Goal: Find specific page/section: Find specific page/section

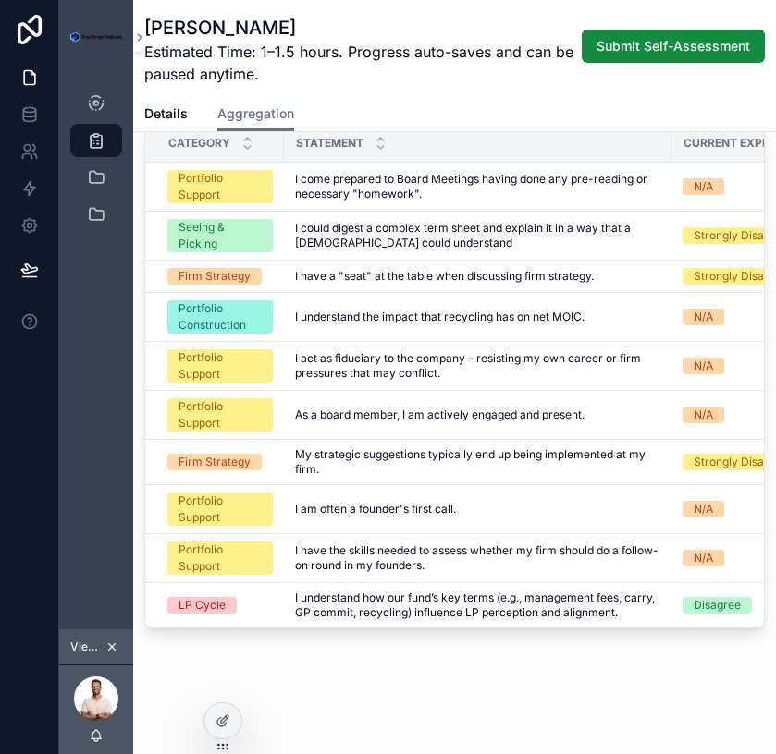
scroll to position [349, 0]
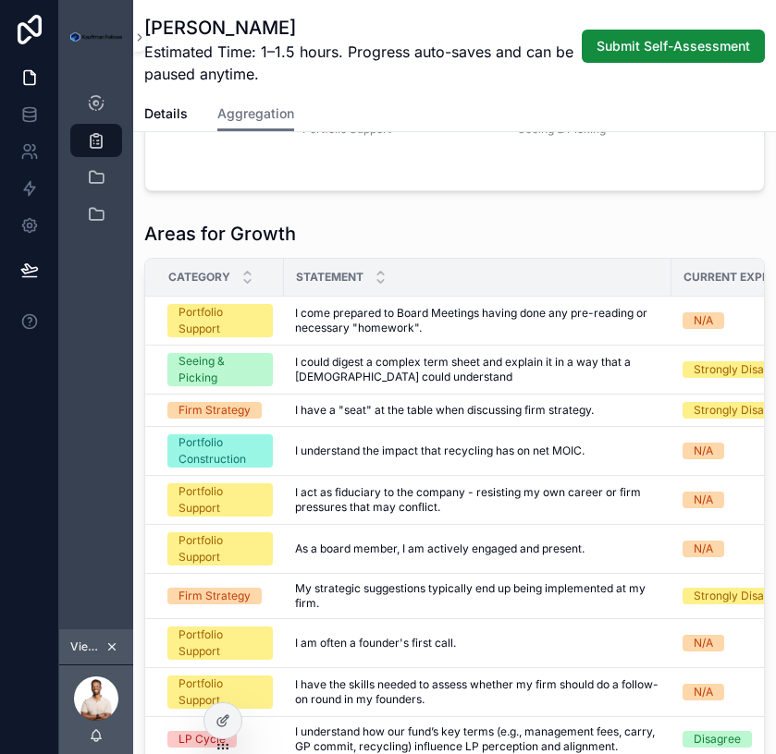
click at [110, 647] on icon at bounding box center [112, 647] width 6 height 6
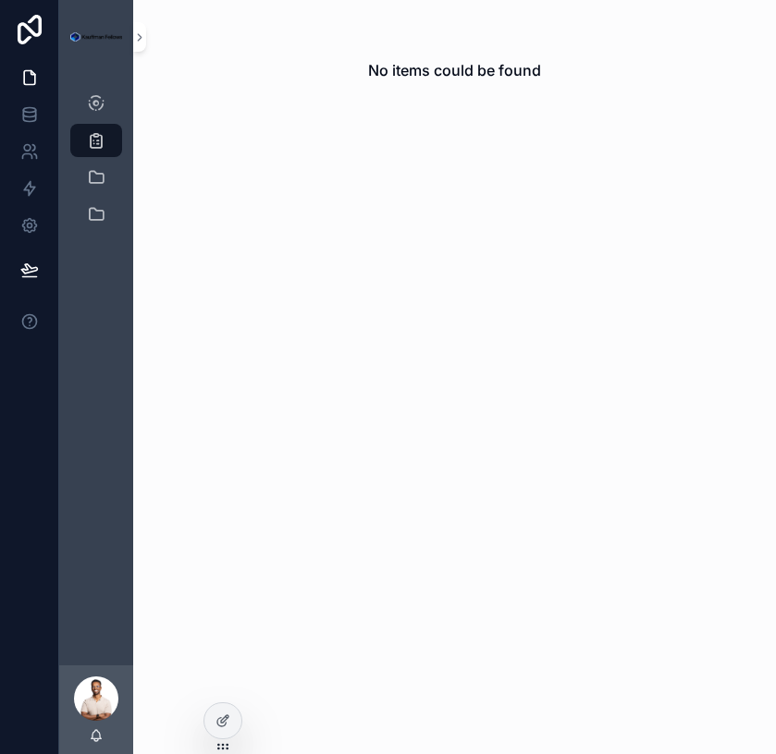
scroll to position [0, 0]
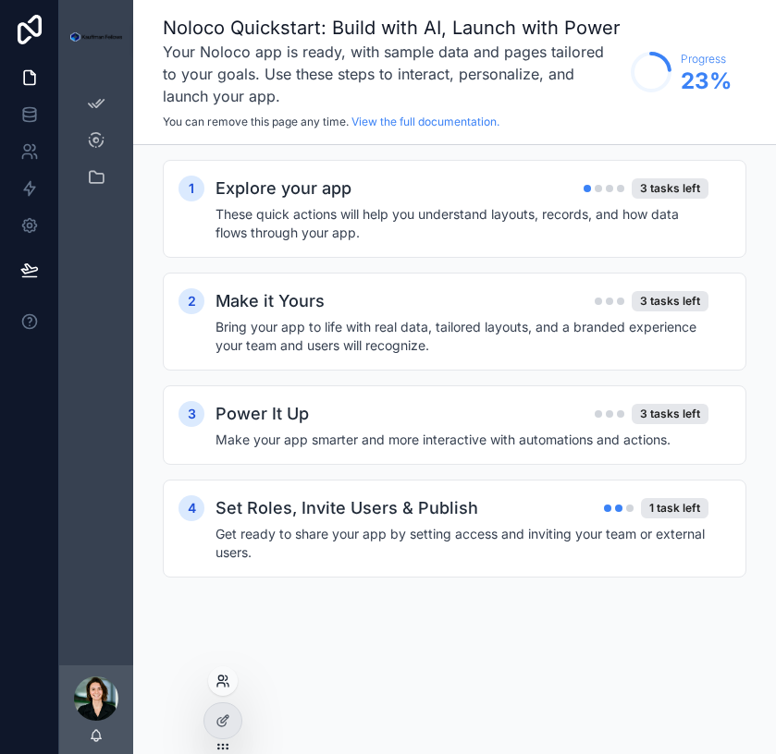
click at [220, 687] on icon at bounding box center [222, 681] width 15 height 15
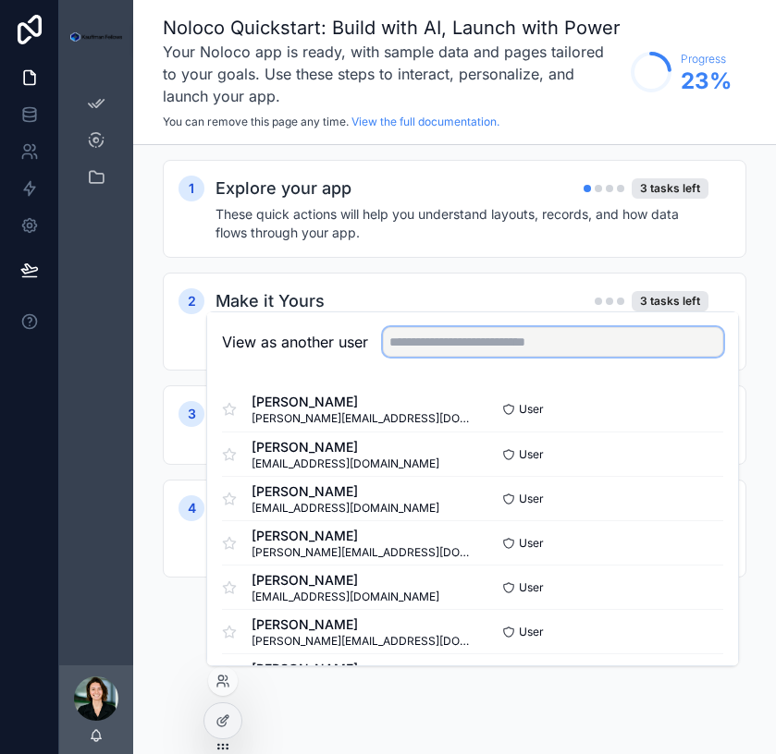
click at [552, 339] on input "text" at bounding box center [553, 342] width 340 height 30
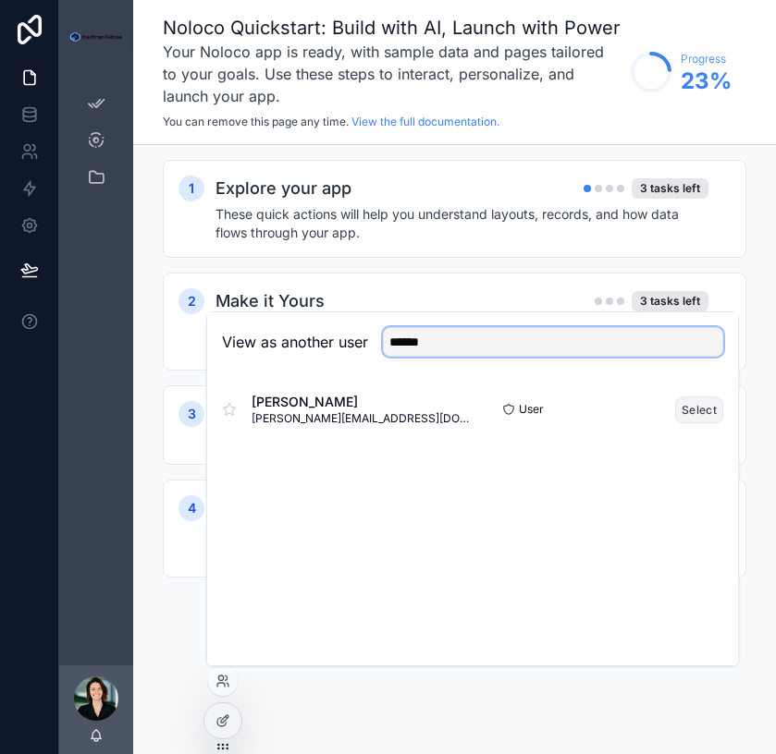
type input "******"
click at [704, 402] on button "Select" at bounding box center [699, 410] width 48 height 27
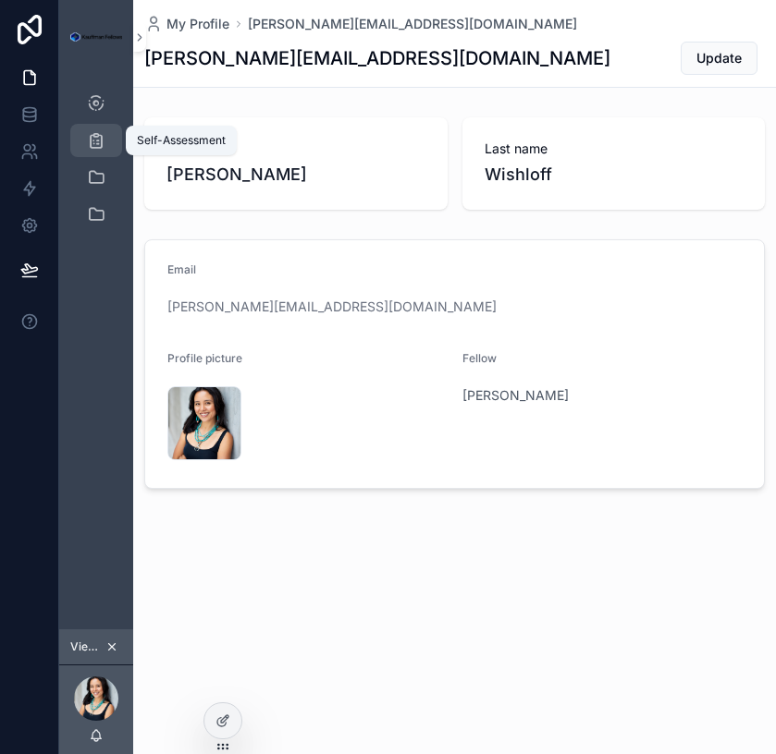
click at [94, 138] on icon "scrollable content" at bounding box center [96, 140] width 18 height 18
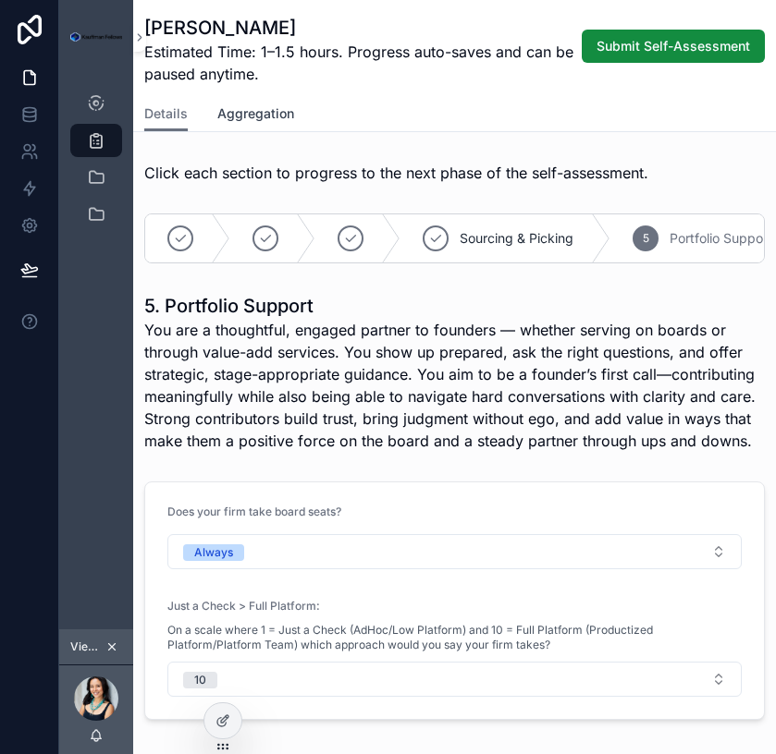
click at [263, 116] on span "Aggregation" at bounding box center [255, 113] width 77 height 18
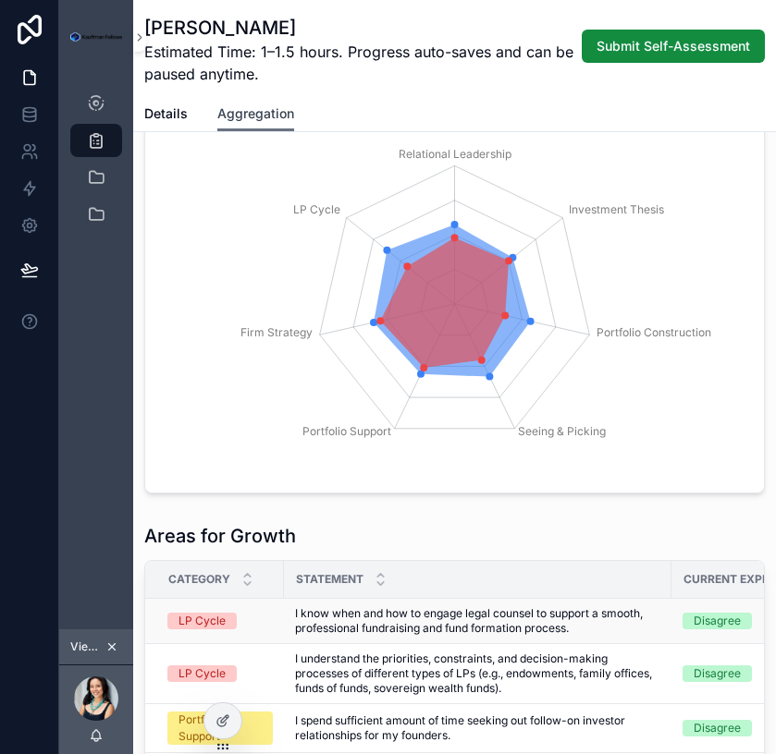
scroll to position [43, 0]
